Goal: Task Accomplishment & Management: Manage account settings

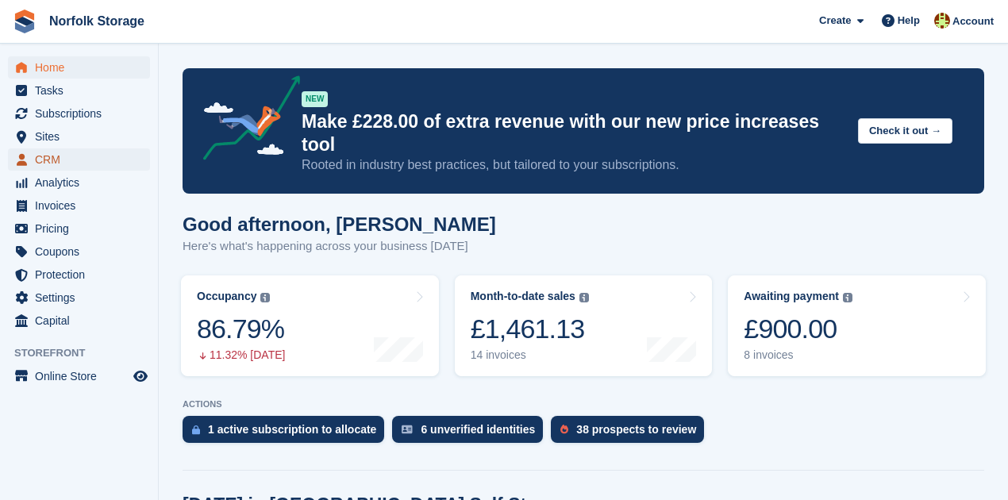
drag, startPoint x: 63, startPoint y: 152, endPoint x: 95, endPoint y: 152, distance: 32.5
click at [63, 152] on span "CRM" at bounding box center [82, 159] width 95 height 22
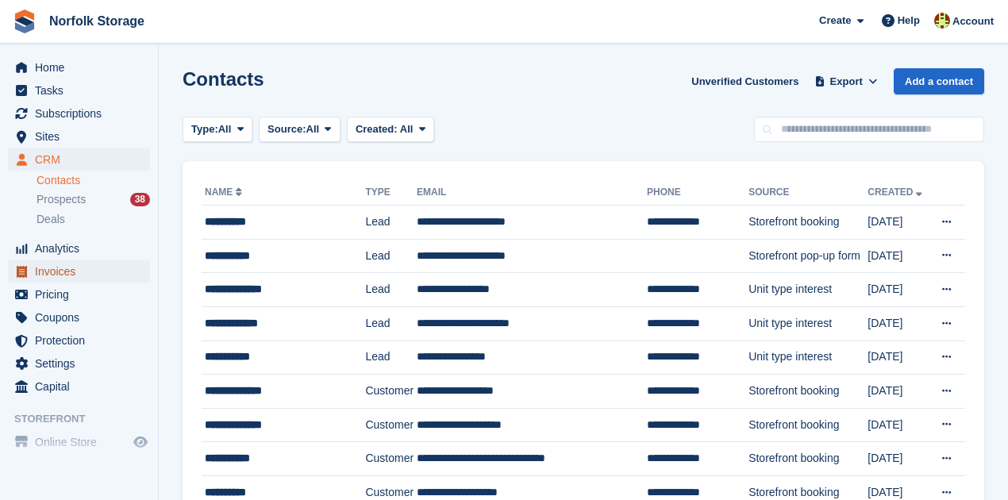
drag, startPoint x: 82, startPoint y: 271, endPoint x: 103, endPoint y: 270, distance: 21.4
click at [82, 271] on span "Invoices" at bounding box center [82, 271] width 95 height 22
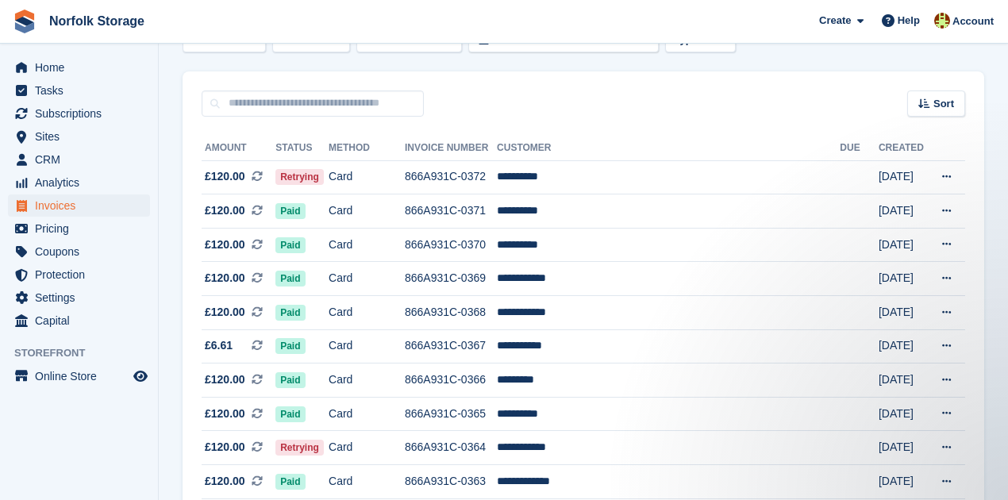
scroll to position [52, 0]
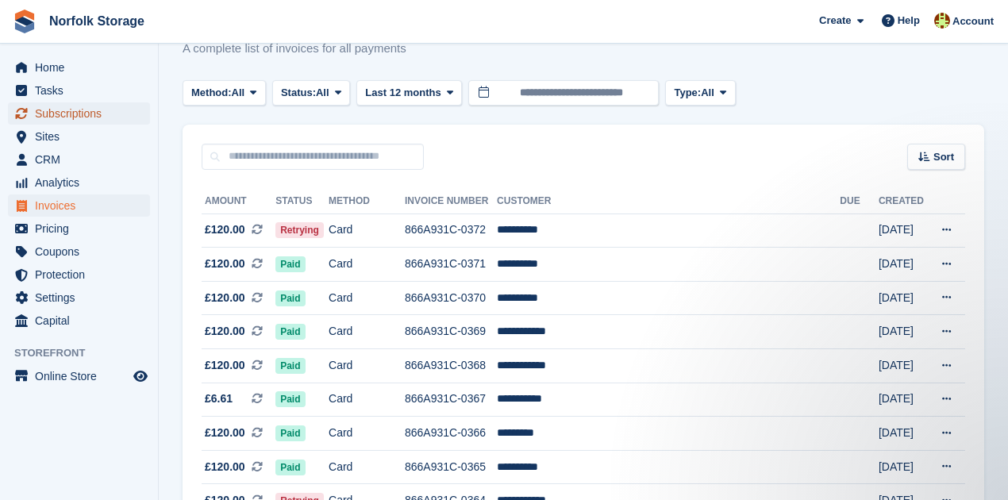
click at [52, 122] on span "Subscriptions" at bounding box center [82, 113] width 95 height 22
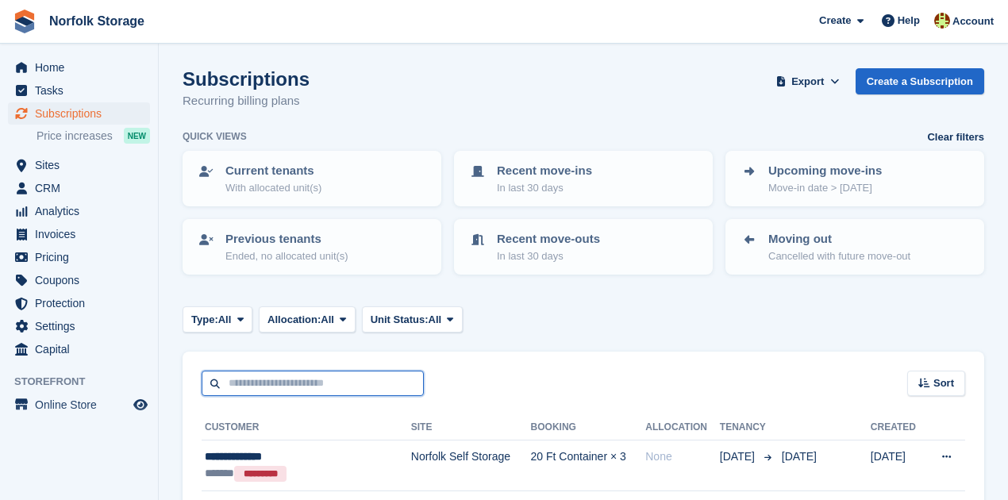
click at [292, 386] on input "text" at bounding box center [313, 384] width 222 height 26
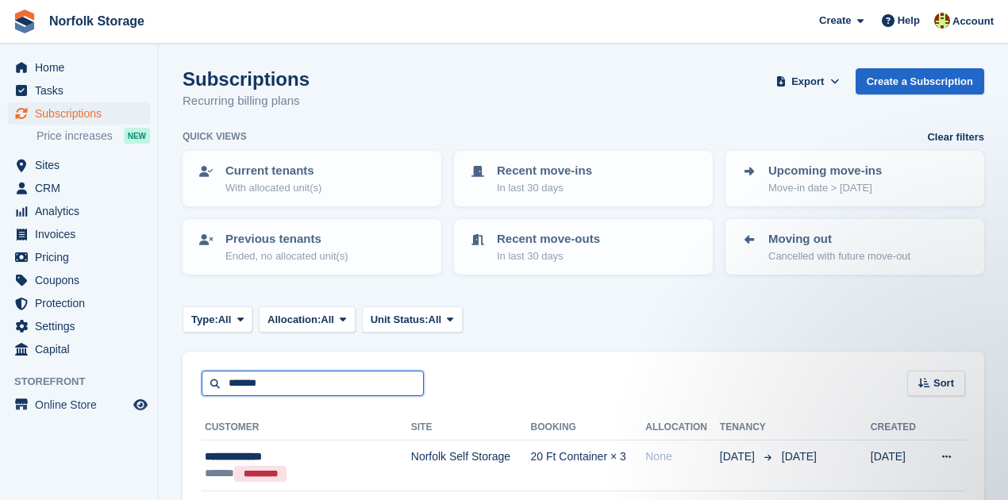
type input "*******"
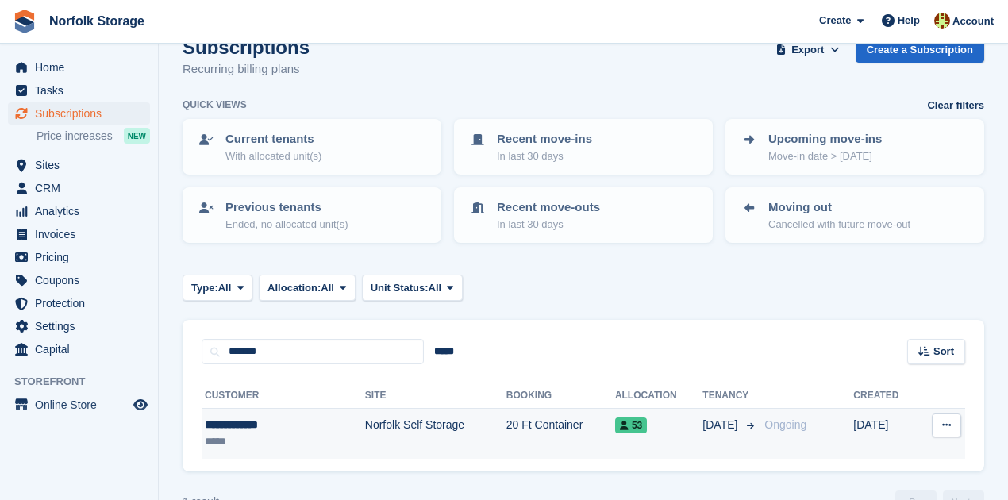
scroll to position [69, 0]
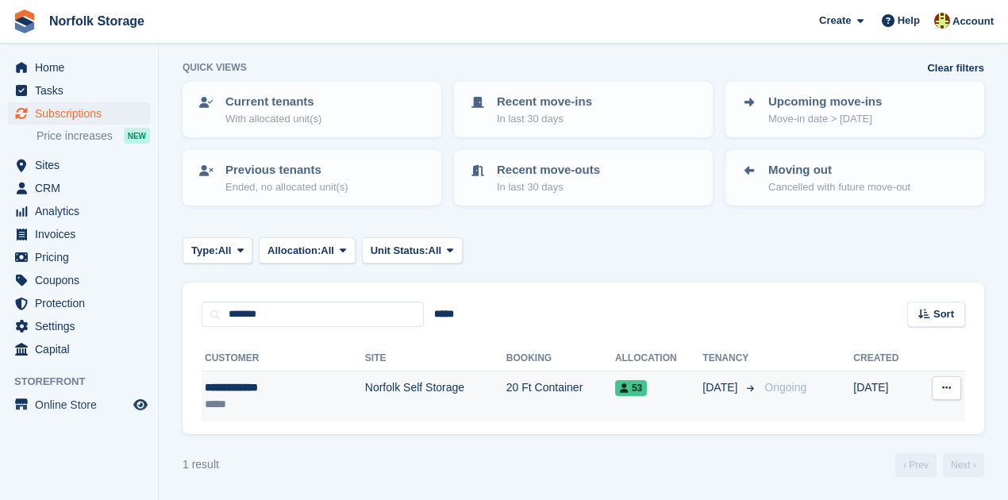
click at [437, 373] on td "Norfolk Self Storage" at bounding box center [435, 397] width 141 height 50
